Goal: Navigation & Orientation: Go to known website

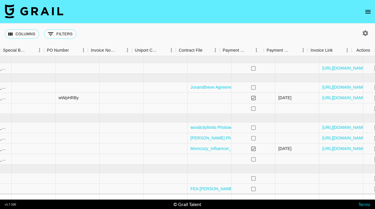
scroll to position [1, 598]
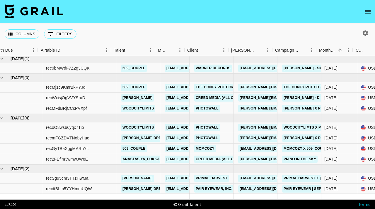
scroll to position [1, 15]
